Goal: Task Accomplishment & Management: Manage account settings

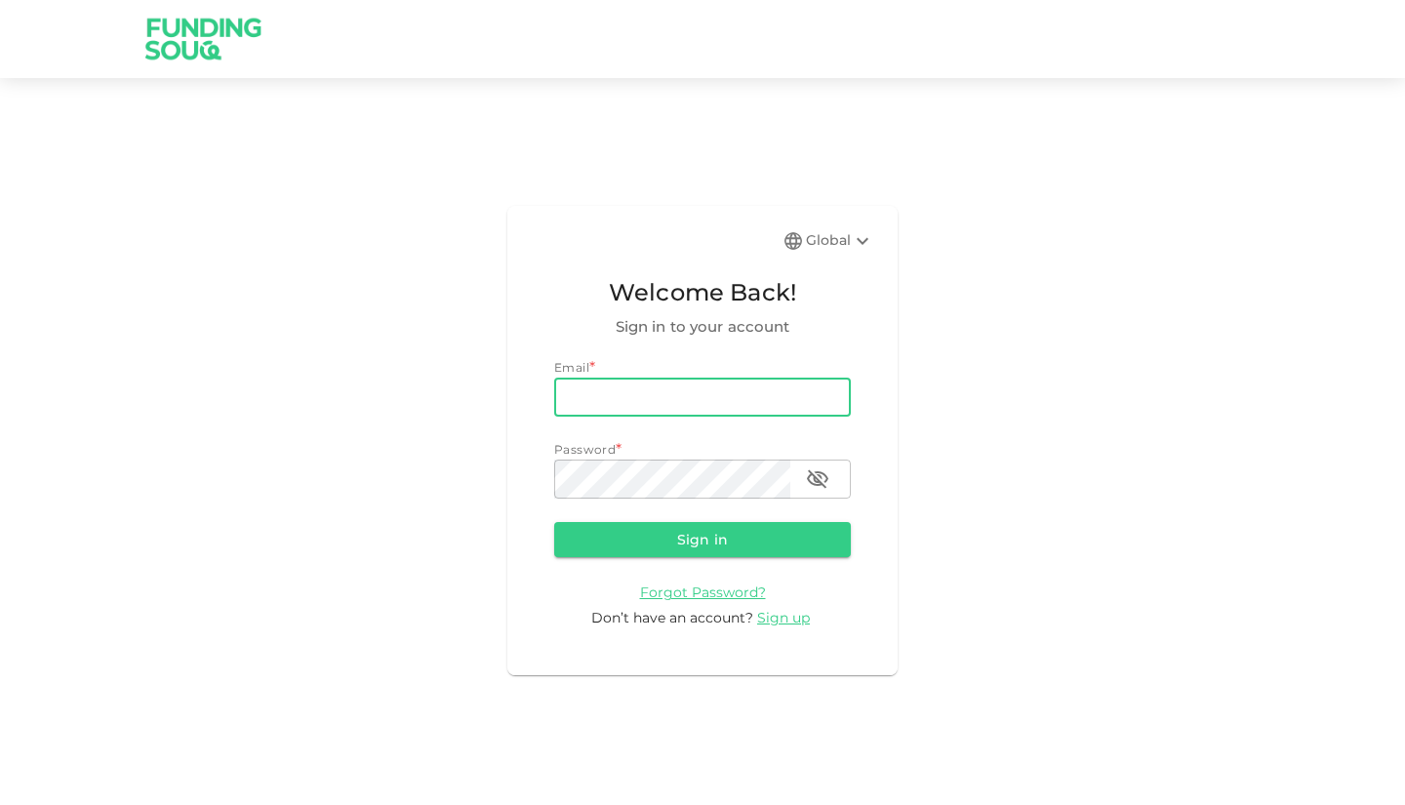
click at [640, 395] on input "email" at bounding box center [702, 397] width 297 height 39
type input "[EMAIL_ADDRESS][DOMAIN_NAME]"
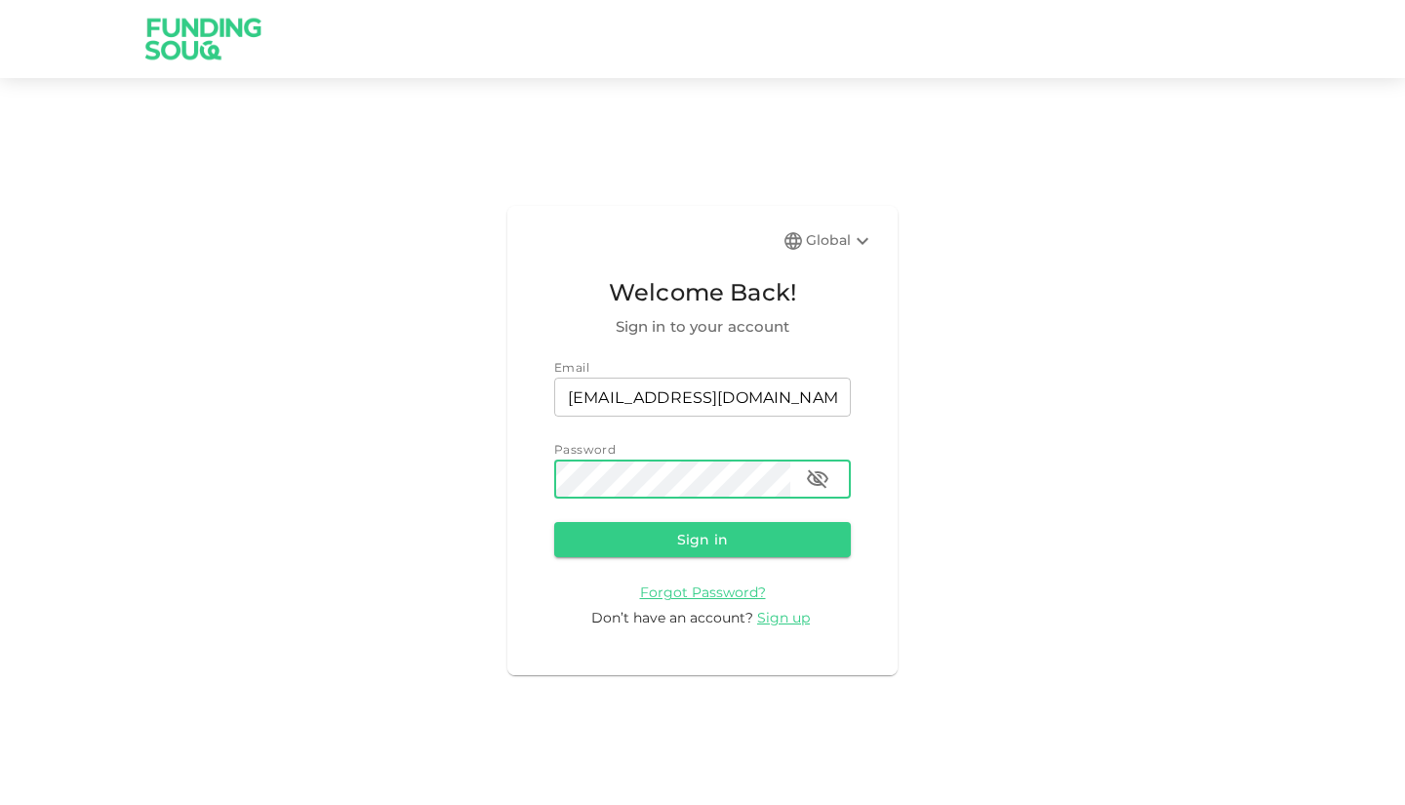
click at [554, 522] on button "Sign in" at bounding box center [702, 539] width 297 height 35
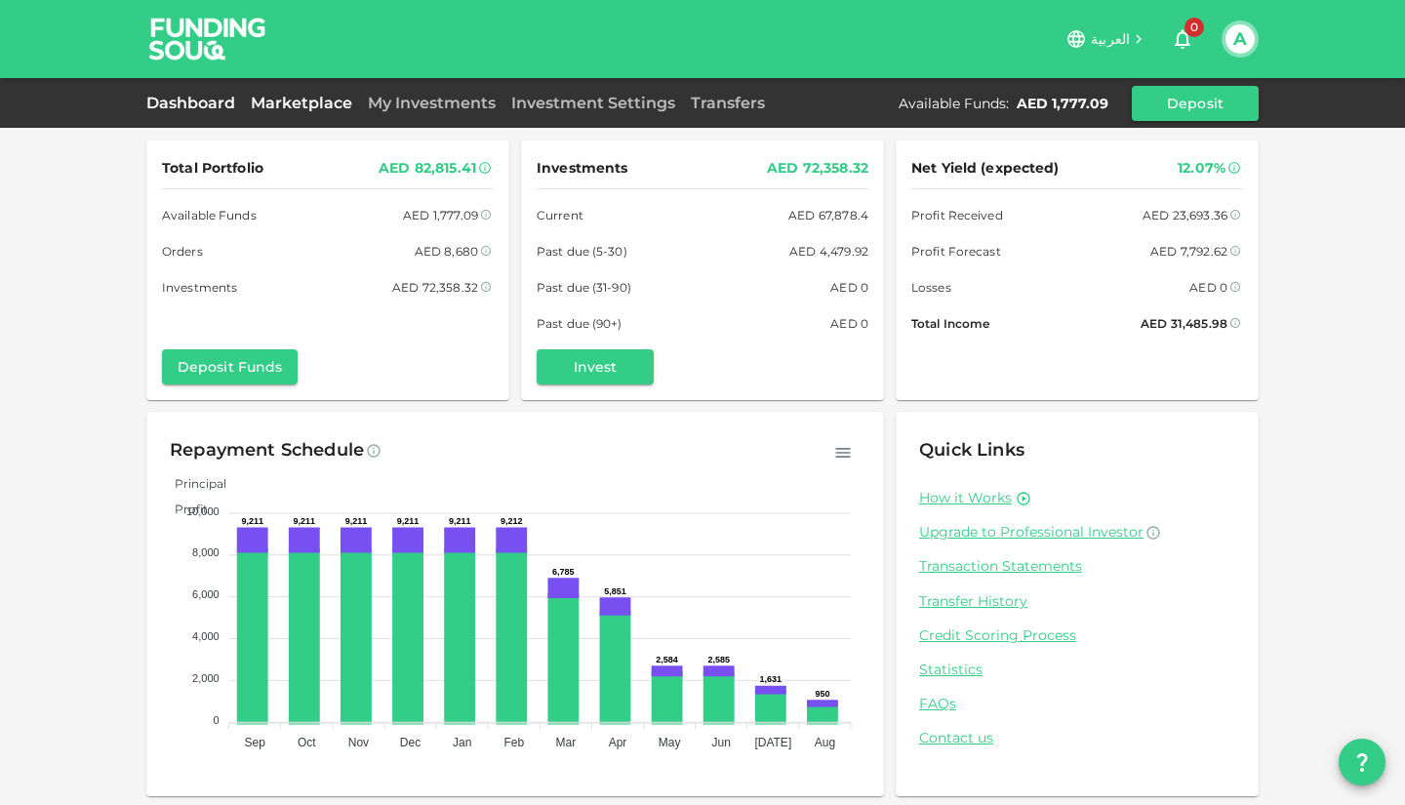
click at [261, 101] on link "Marketplace" at bounding box center [301, 103] width 117 height 19
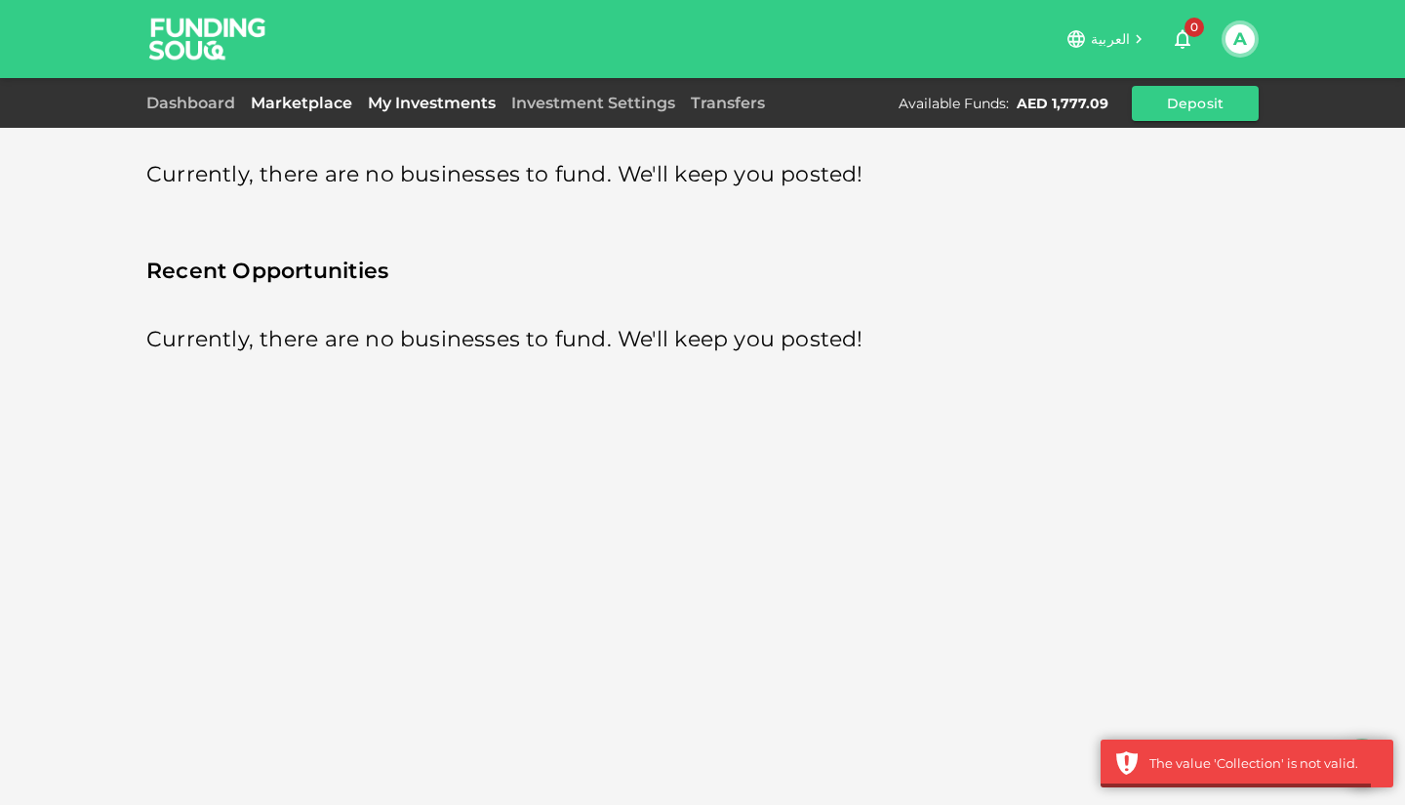
click at [391, 98] on link "My Investments" at bounding box center [431, 103] width 143 height 19
